Goal: Information Seeking & Learning: Learn about a topic

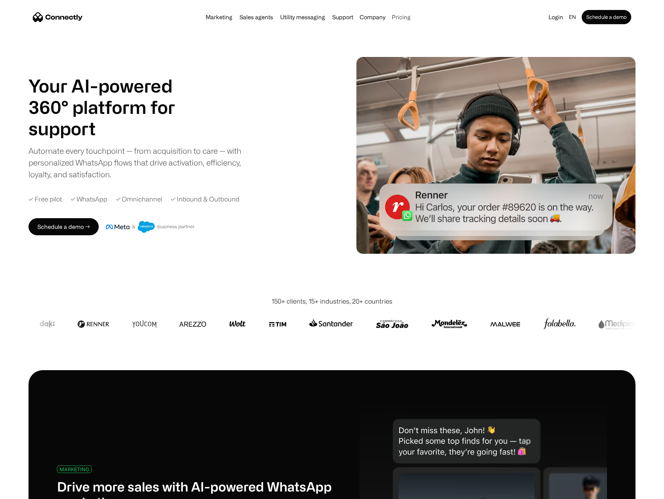
click at [397, 15] on link "Pricing" at bounding box center [401, 17] width 25 height 6
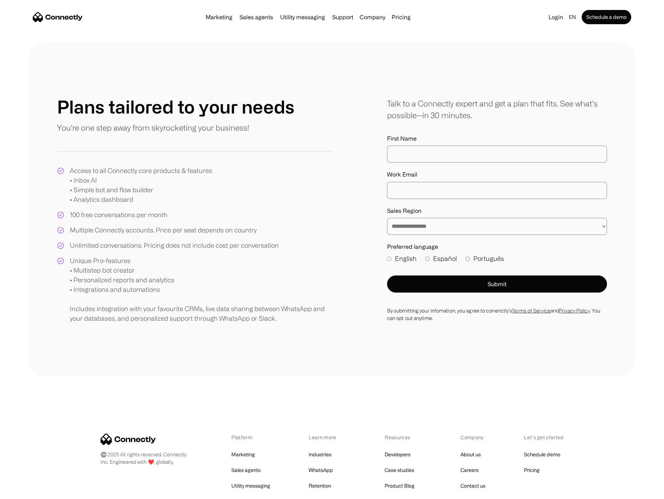
click at [52, 12] on img "home" at bounding box center [58, 17] width 50 height 10
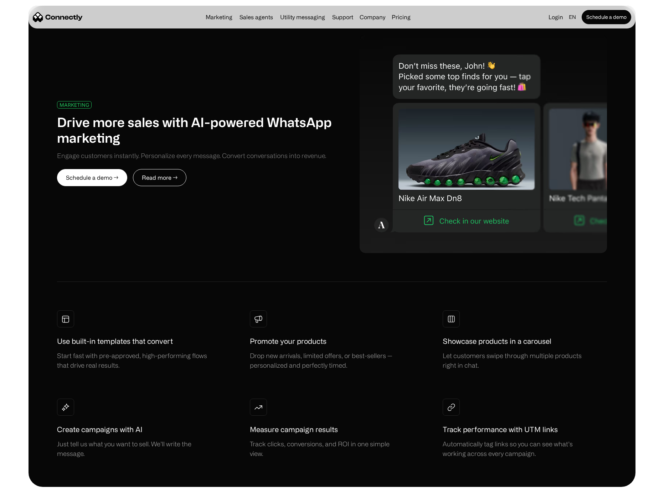
scroll to position [366, 0]
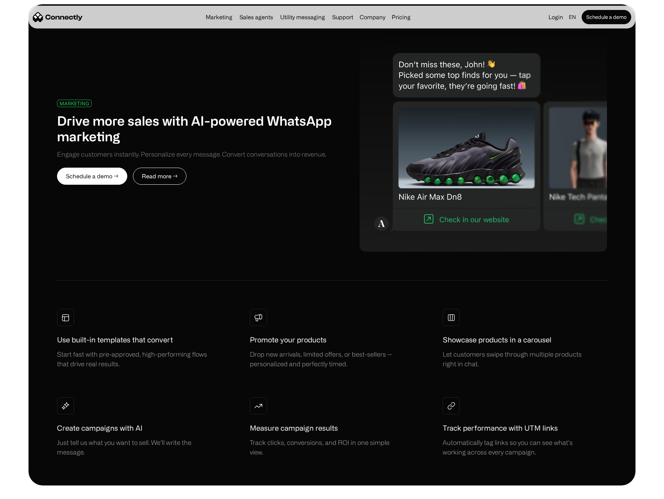
click at [404, 20] on div "Marketing Sales agents Utility messaging Support Company About us Careers Conta…" at bounding box center [308, 17] width 211 height 10
click at [400, 15] on link "Pricing" at bounding box center [401, 17] width 25 height 6
